Goal: Task Accomplishment & Management: Manage account settings

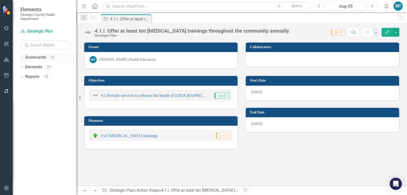
click at [31, 59] on link "Scorecards" at bounding box center [35, 57] width 21 height 6
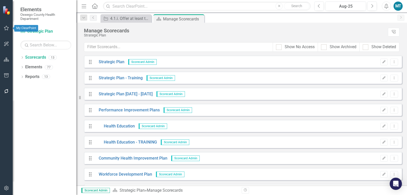
click at [7, 30] on icon "button" at bounding box center [6, 28] width 5 height 5
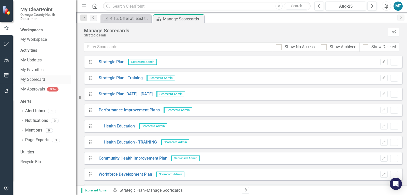
click at [34, 78] on link "My Scorecard" at bounding box center [45, 80] width 51 height 6
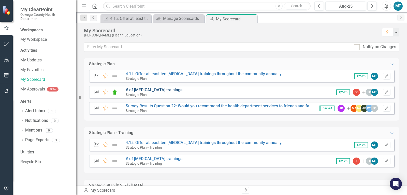
click at [147, 90] on link "# of [MEDICAL_DATA] trainings" at bounding box center [154, 89] width 57 height 5
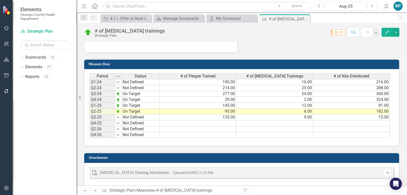
scroll to position [317, 0]
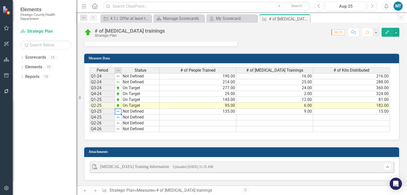
click at [130, 112] on td "Not Defined" at bounding box center [141, 111] width 38 height 6
click at [149, 113] on td "Not Defined" at bounding box center [141, 111] width 38 height 6
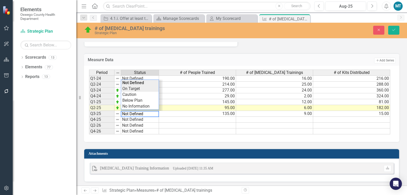
type textarea "On Target"
click at [135, 88] on div "Period Status # of People Trained # of [MEDICAL_DATA] Trainings # of Kits Distr…" at bounding box center [240, 101] width 302 height 65
click at [180, 115] on td "135.00" at bounding box center [197, 114] width 77 height 6
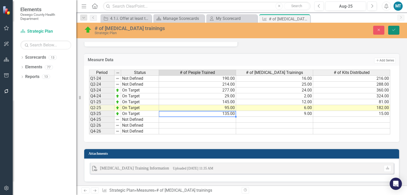
click at [397, 30] on button "Save" at bounding box center [393, 30] width 11 height 9
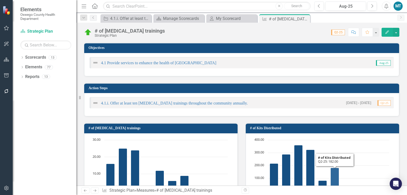
scroll to position [0, 0]
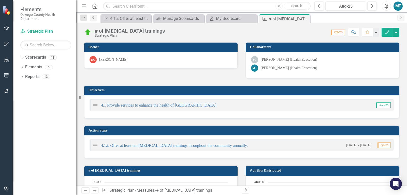
click at [400, 7] on div "MT" at bounding box center [398, 6] width 9 height 9
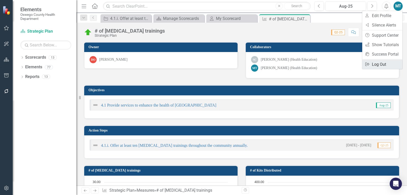
click at [379, 64] on link "Logout Log Out" at bounding box center [382, 64] width 40 height 9
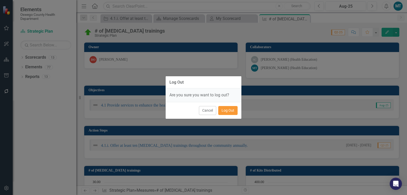
click at [228, 111] on button "Log Out" at bounding box center [227, 110] width 19 height 9
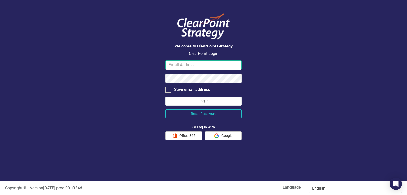
type input "[PERSON_NAME][EMAIL_ADDRESS][PERSON_NAME][DOMAIN_NAME]"
